Goal: Find specific page/section: Find specific page/section

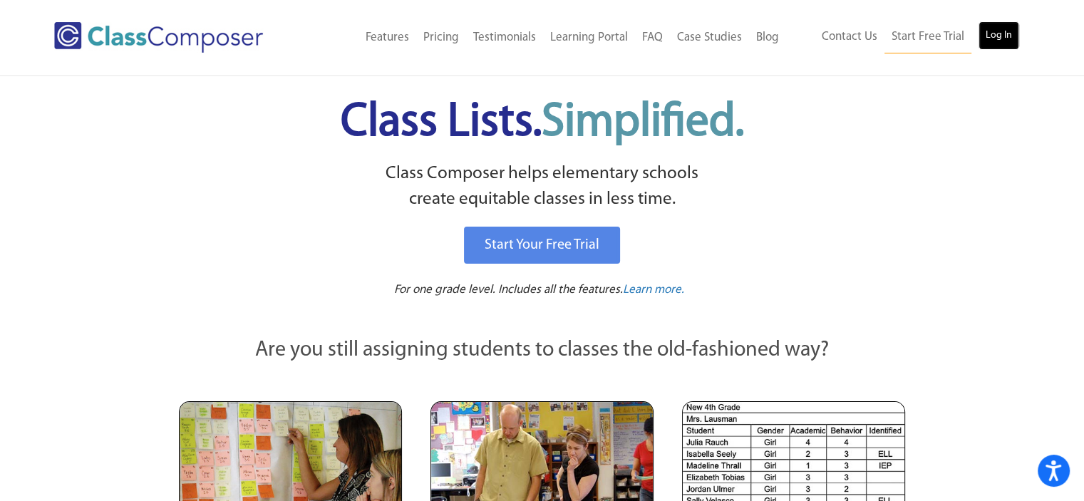
click at [983, 34] on link "Log In" at bounding box center [999, 35] width 41 height 29
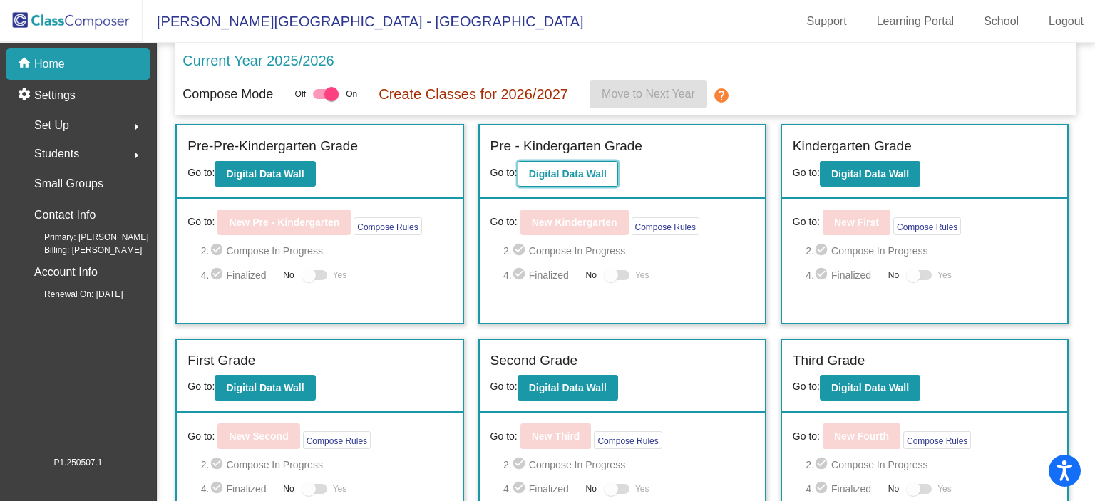
click at [557, 165] on button "Digital Data Wall" at bounding box center [567, 174] width 100 height 26
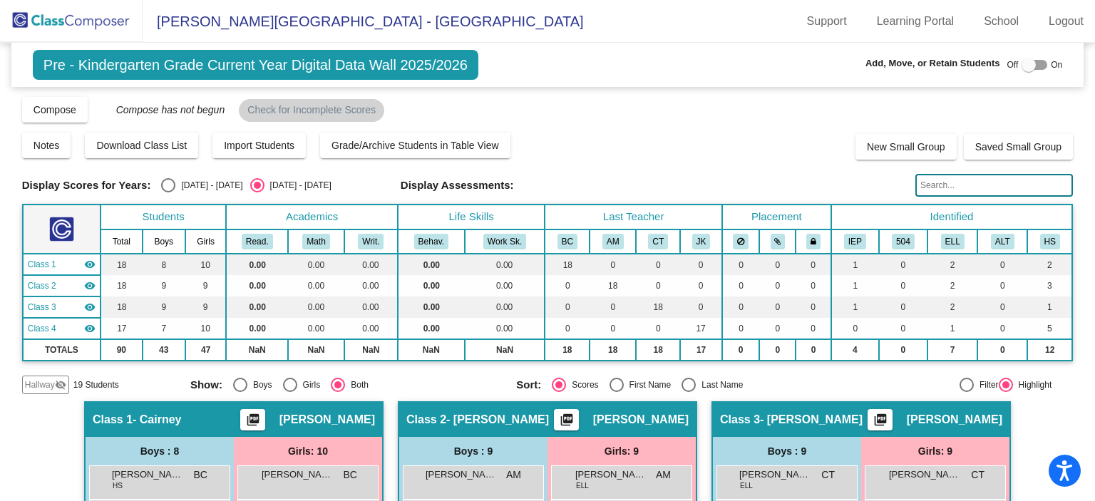
drag, startPoint x: 979, startPoint y: 182, endPoint x: 968, endPoint y: 190, distance: 13.8
click at [979, 182] on input "text" at bounding box center [994, 185] width 158 height 23
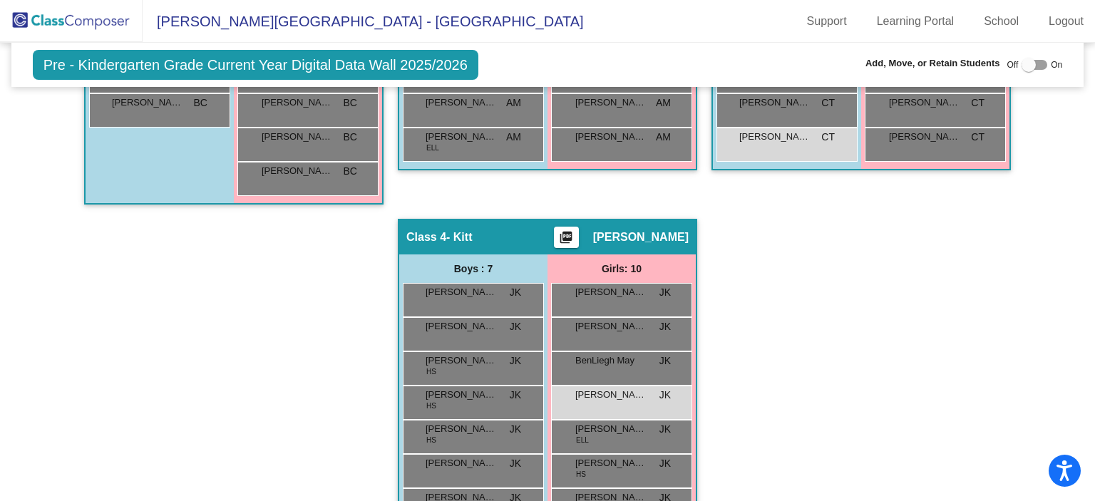
scroll to position [613, 0]
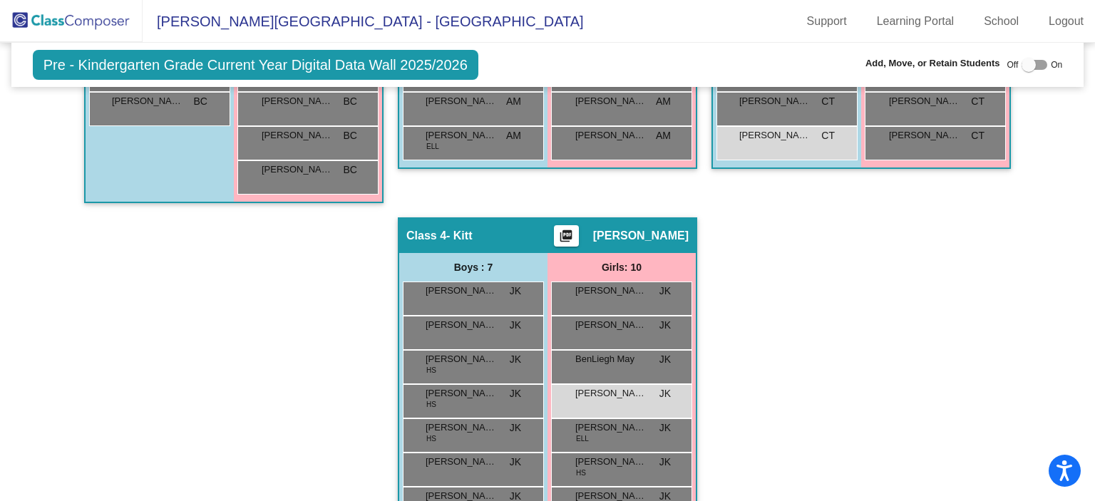
type input "schaben"
click at [1029, 68] on div at bounding box center [1034, 65] width 26 height 10
checkbox input "true"
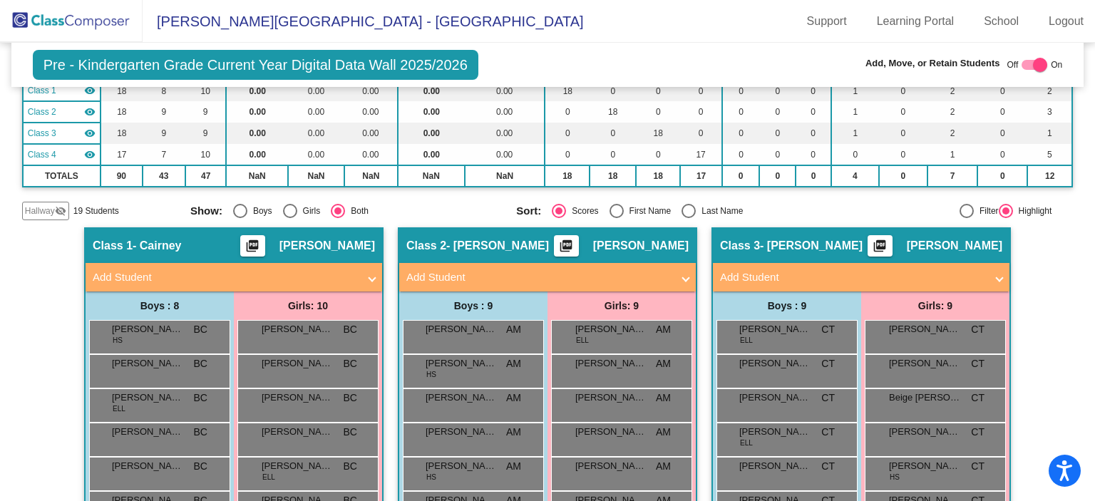
scroll to position [100, 0]
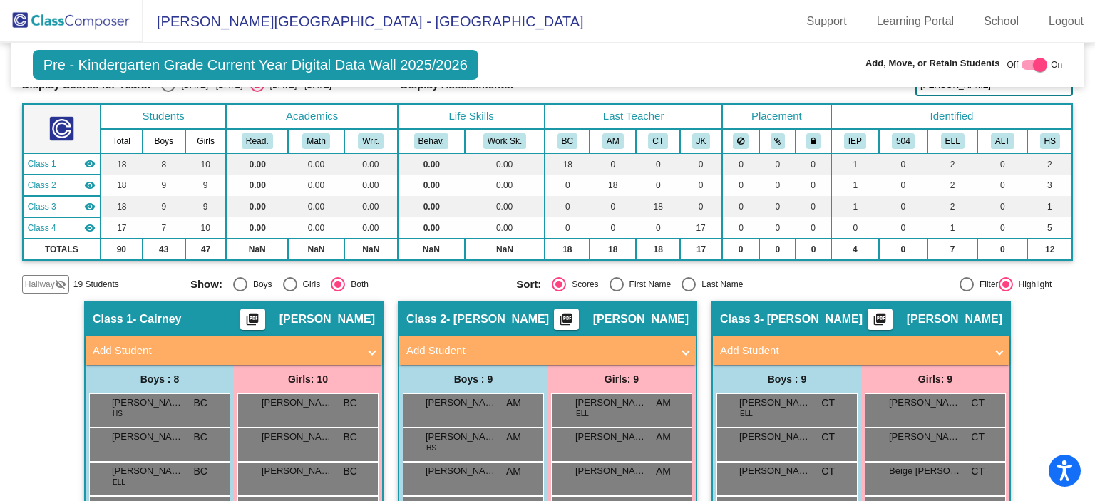
click at [57, 282] on mat-icon "visibility_off" at bounding box center [60, 284] width 11 height 11
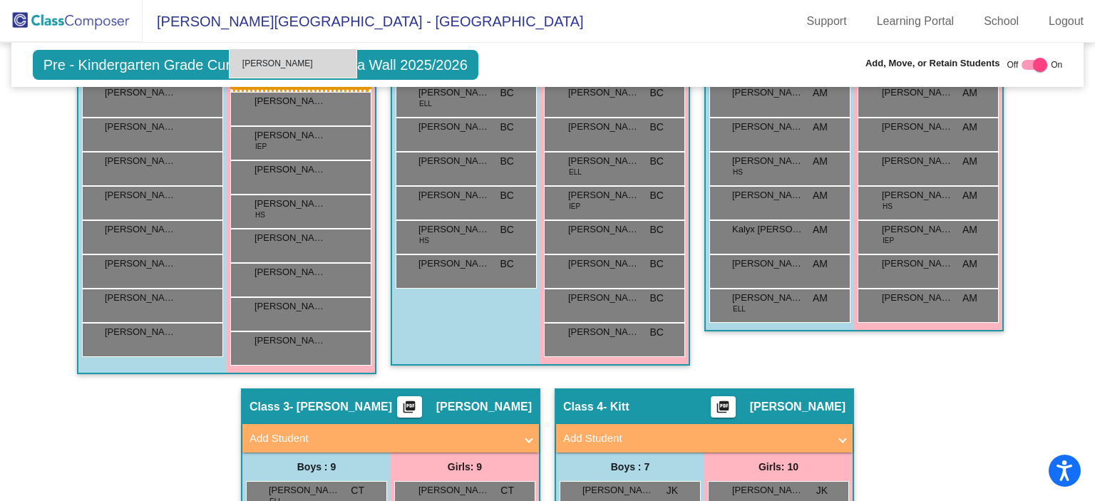
scroll to position [454, 0]
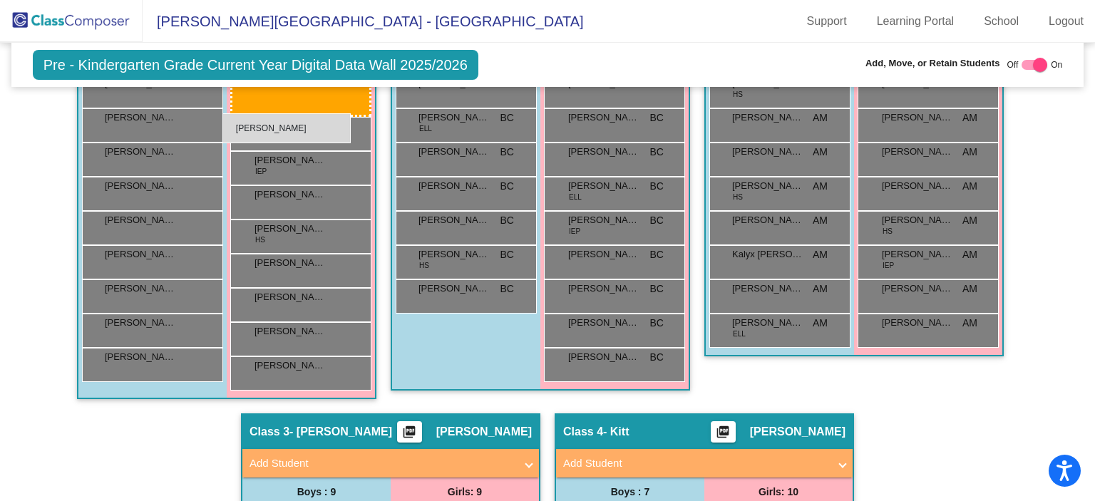
drag, startPoint x: 785, startPoint y: 289, endPoint x: 224, endPoint y: 113, distance: 588.6
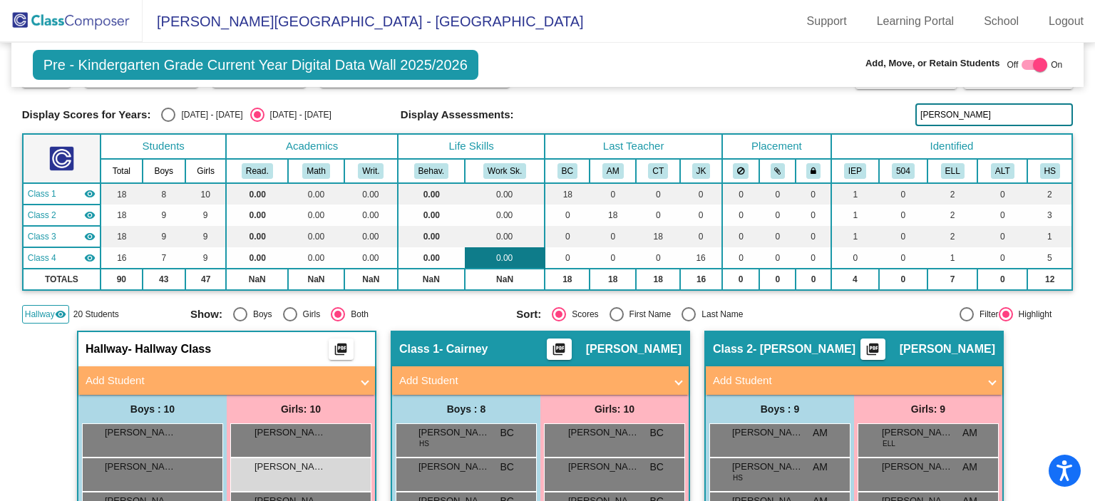
scroll to position [84, 0]
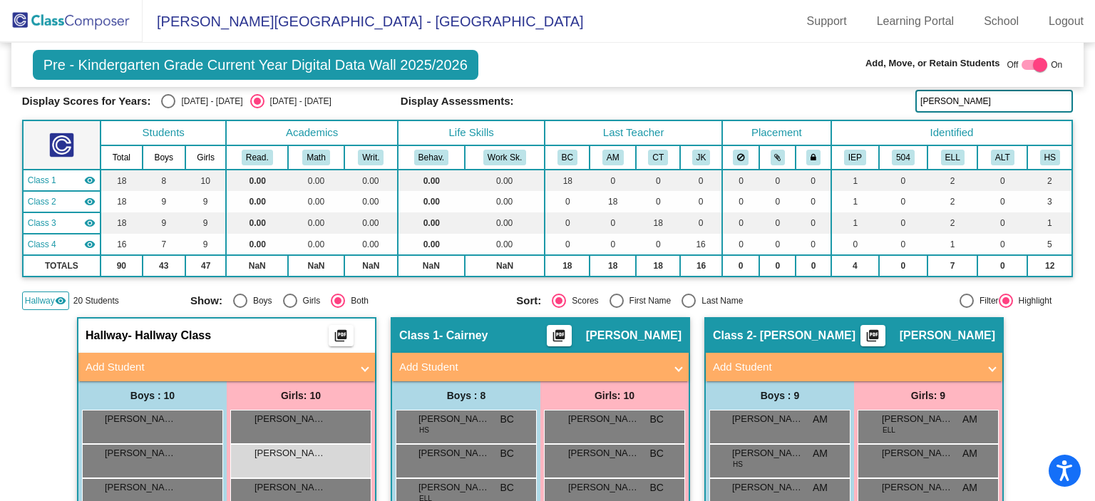
click at [687, 301] on div "Select an option" at bounding box center [688, 301] width 14 height 14
click at [688, 308] on input "Last Name" at bounding box center [688, 308] width 1 height 1
radio input "true"
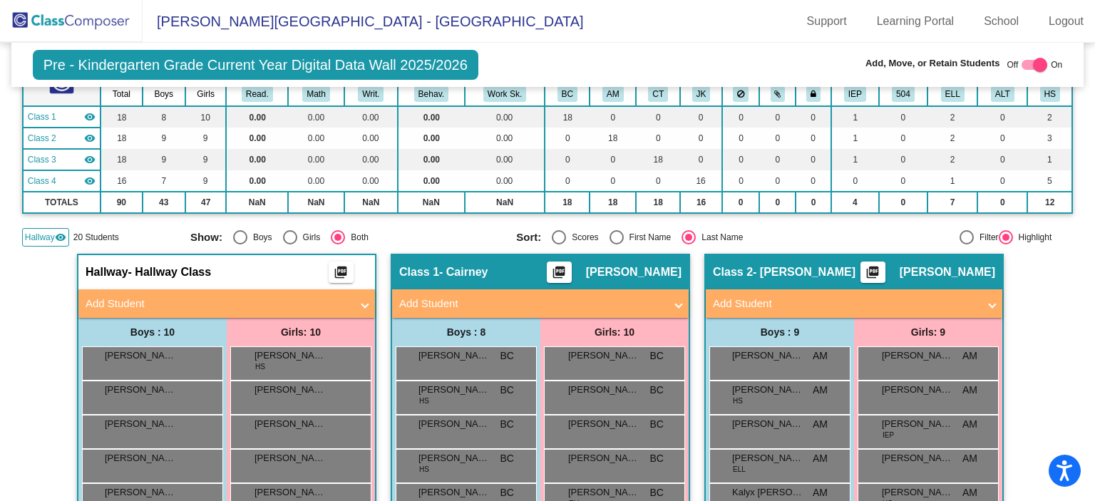
scroll to position [0, 0]
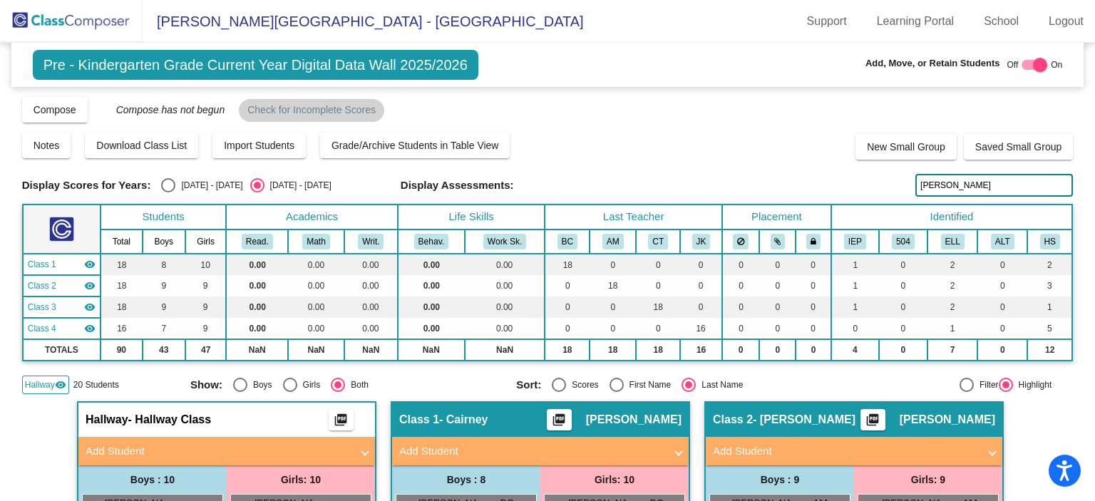
drag, startPoint x: 948, startPoint y: 184, endPoint x: 857, endPoint y: 170, distance: 92.3
click at [857, 170] on div "Display Scores for Years: 2024 - 2025 2025 - 2026 Grade/Archive Students in Tab…" at bounding box center [547, 245] width 1051 height 299
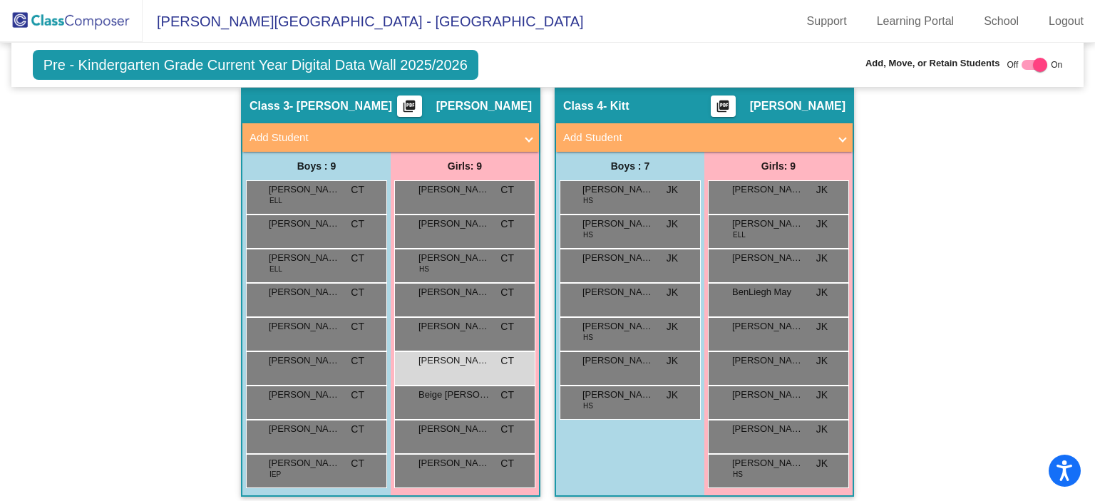
scroll to position [772, 0]
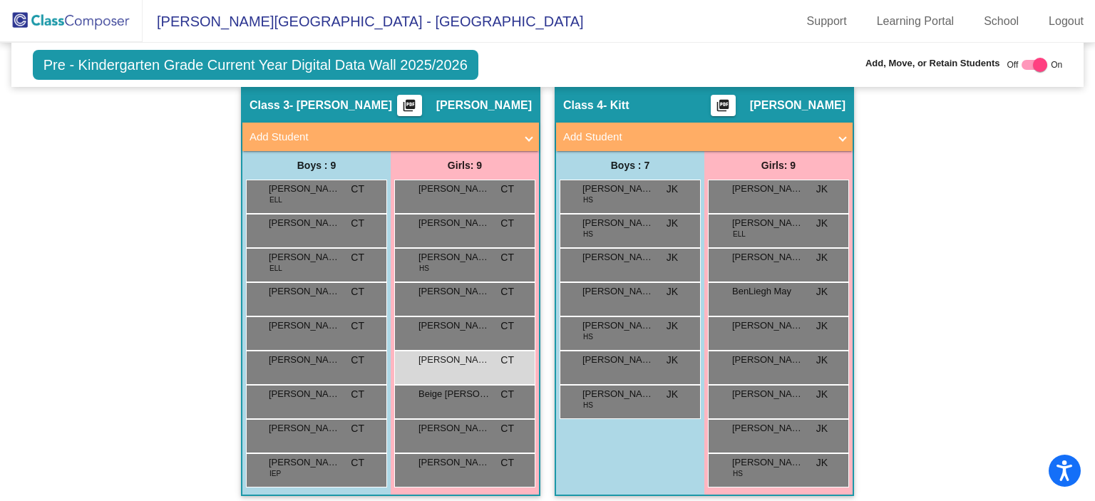
type input "blak"
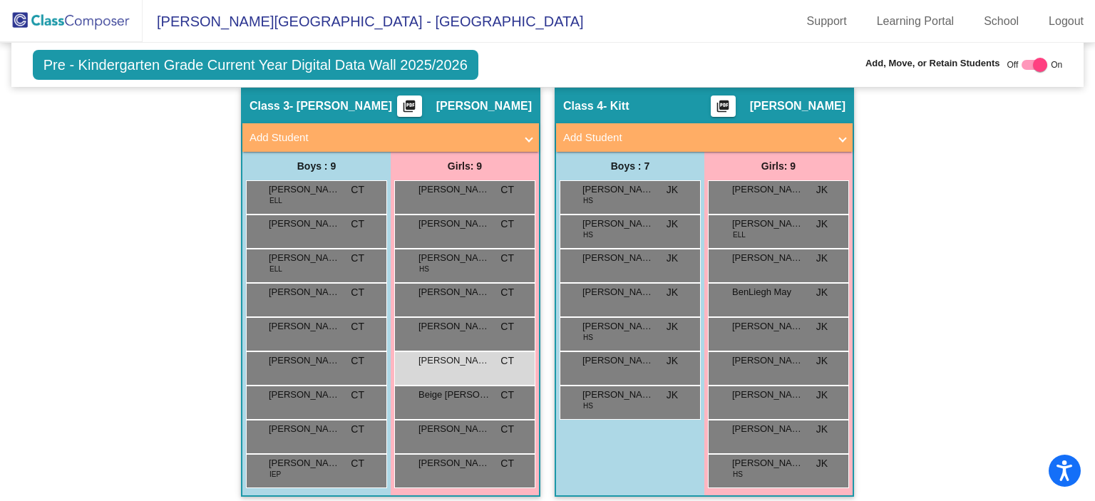
scroll to position [778, 0]
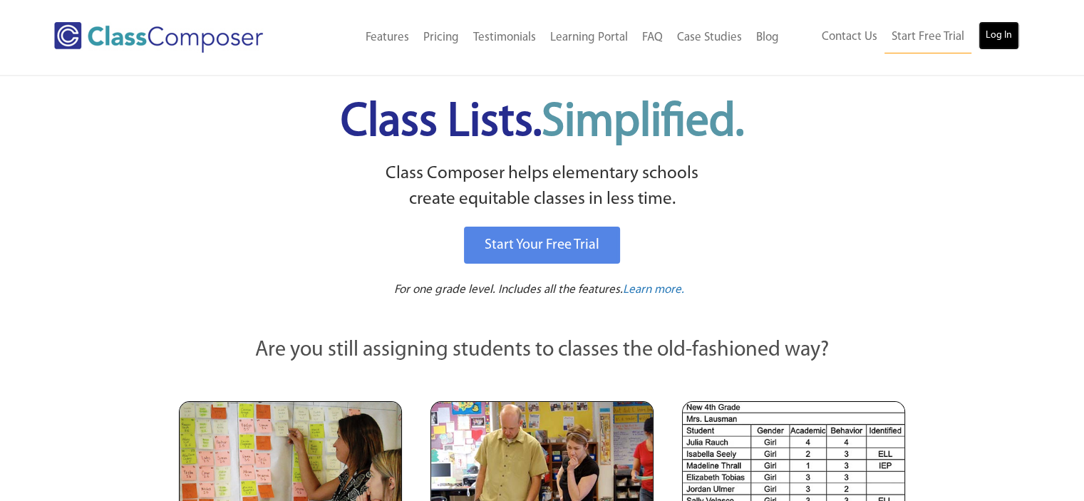
click at [1011, 30] on link "Log In" at bounding box center [999, 35] width 41 height 29
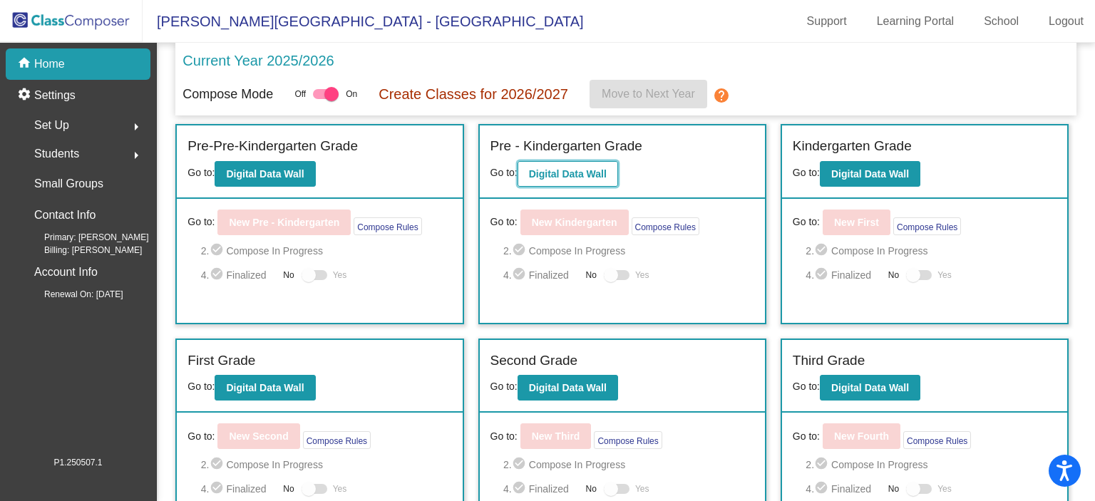
click at [587, 170] on b "Digital Data Wall" at bounding box center [568, 173] width 78 height 11
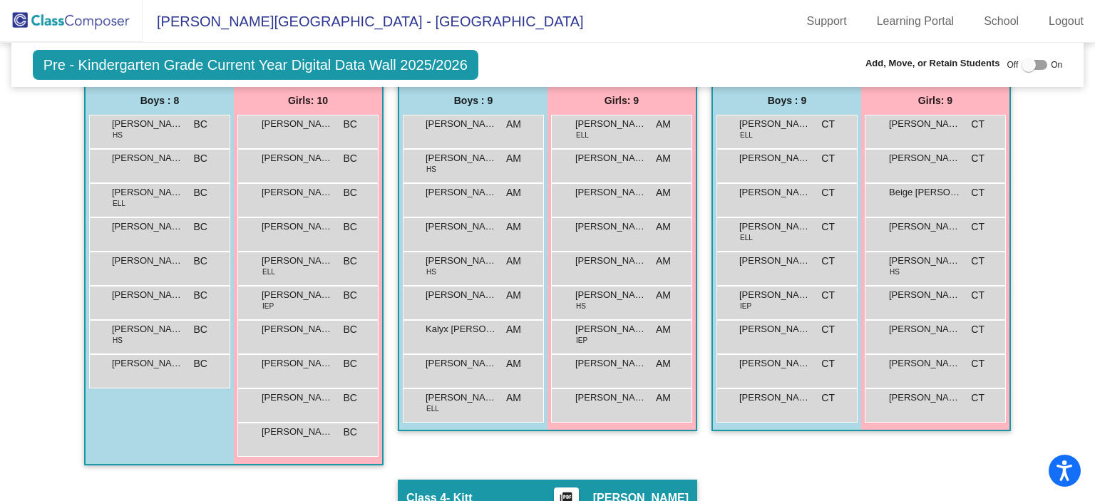
scroll to position [334, 0]
